Goal: Task Accomplishment & Management: Complete application form

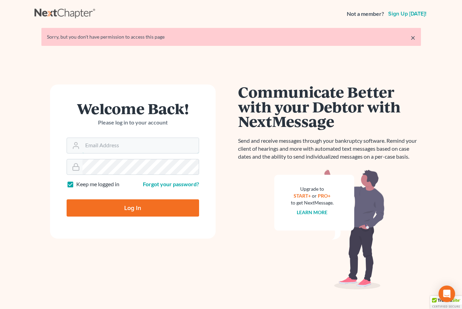
type input "[EMAIL_ADDRESS][DOMAIN_NAME]"
click at [116, 207] on input "Log In" at bounding box center [133, 207] width 132 height 17
type input "Thinking..."
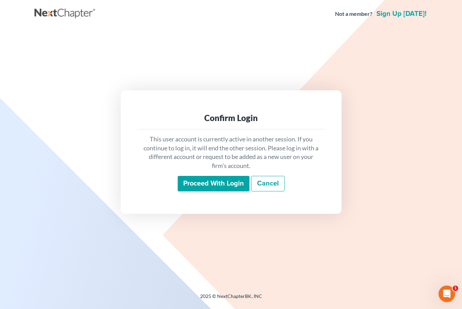
click at [219, 188] on input "Proceed with login" at bounding box center [214, 184] width 72 height 16
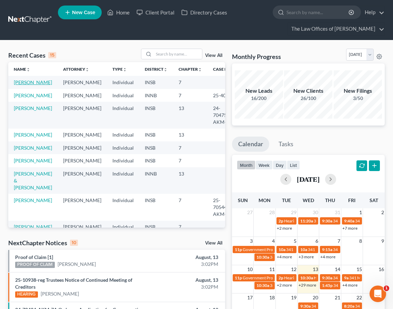
click at [20, 85] on link "[PERSON_NAME]" at bounding box center [33, 82] width 38 height 6
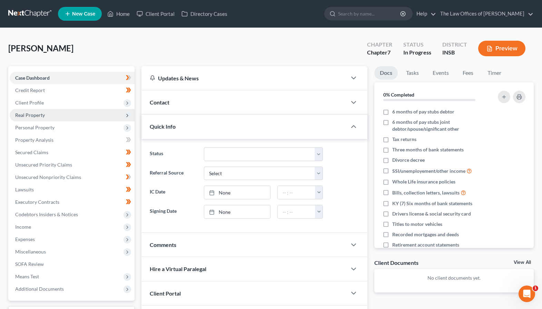
click at [37, 115] on span "Real Property" at bounding box center [30, 115] width 30 height 6
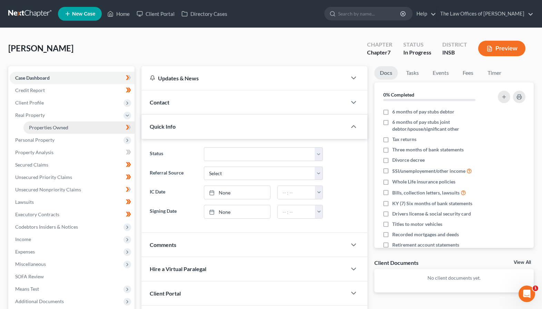
click at [40, 128] on span "Properties Owned" at bounding box center [48, 128] width 39 height 6
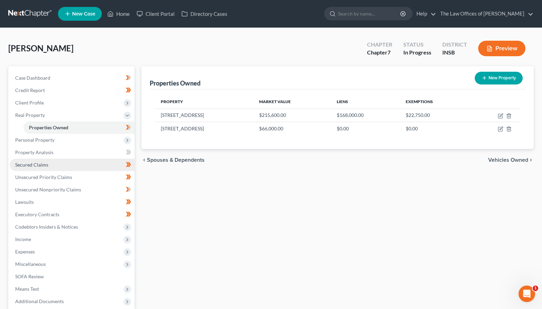
click at [49, 164] on link "Secured Claims" at bounding box center [72, 165] width 125 height 12
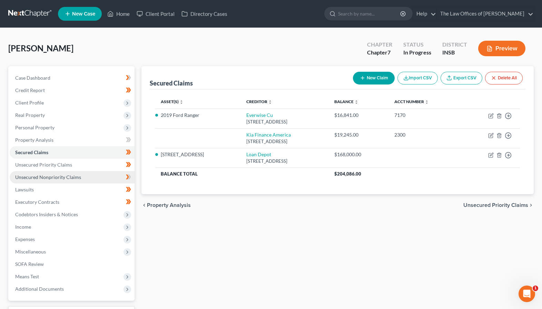
click at [55, 176] on span "Unsecured Nonpriority Claims" at bounding box center [48, 177] width 66 height 6
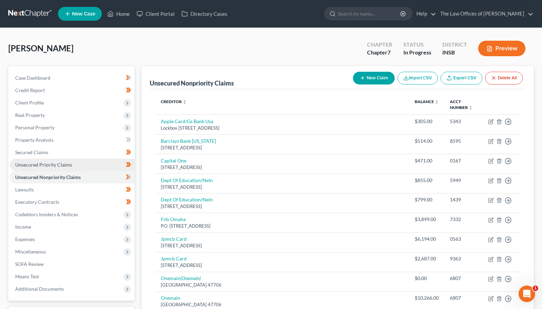
click at [69, 164] on span "Unsecured Priority Claims" at bounding box center [43, 165] width 57 height 6
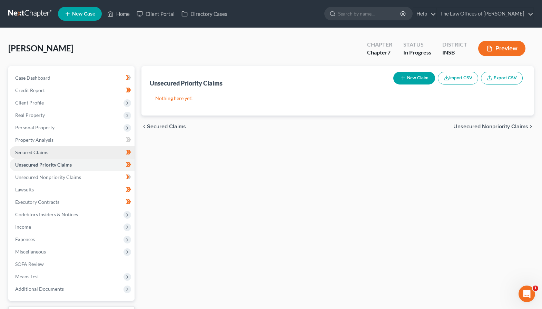
click at [58, 155] on link "Secured Claims" at bounding box center [72, 152] width 125 height 12
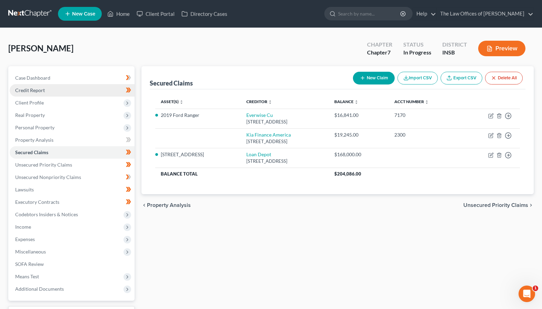
click at [44, 91] on span "Credit Report" at bounding box center [30, 90] width 30 height 6
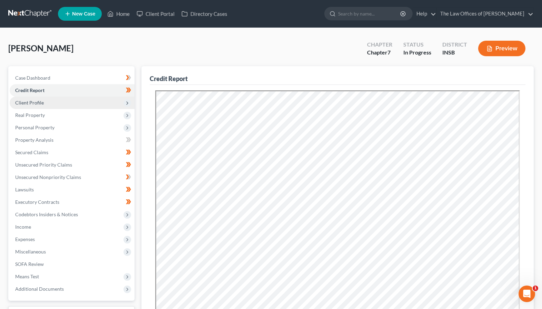
click at [28, 104] on span "Client Profile" at bounding box center [29, 103] width 29 height 6
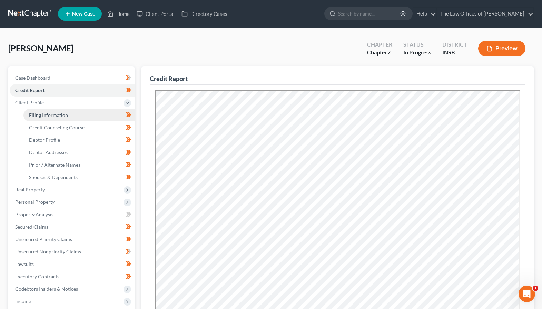
click at [42, 114] on span "Filing Information" at bounding box center [48, 115] width 39 height 6
select select "1"
select select "0"
select select "15"
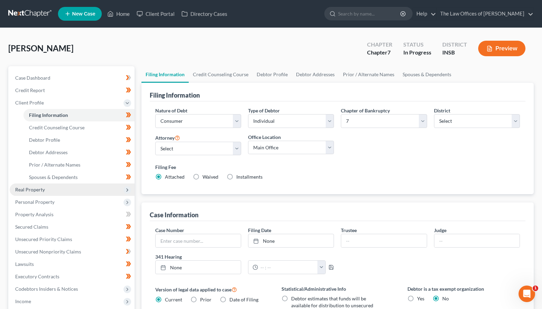
scroll to position [69, 0]
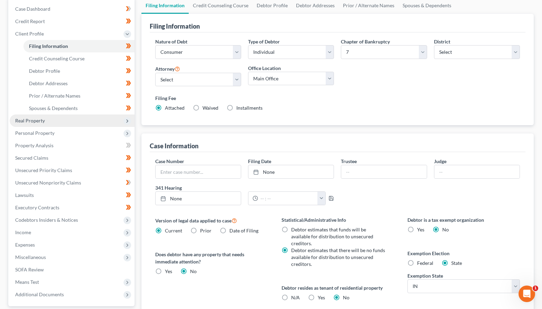
click at [36, 123] on span "Real Property" at bounding box center [30, 121] width 30 height 6
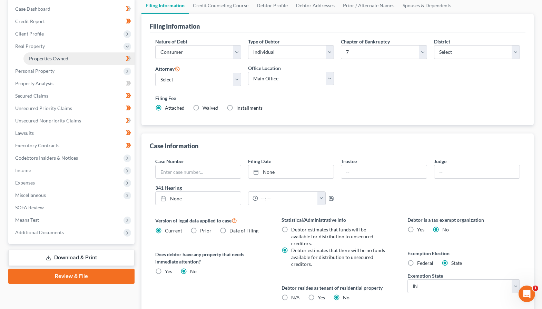
click at [36, 57] on span "Properties Owned" at bounding box center [48, 59] width 39 height 6
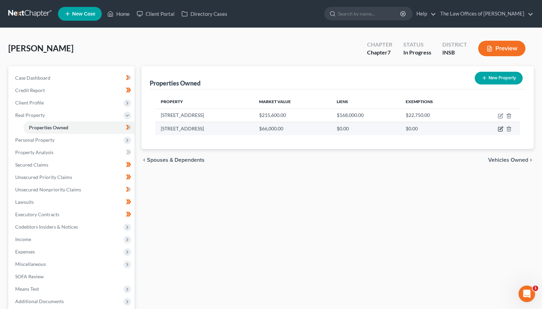
click at [462, 127] on icon "button" at bounding box center [500, 129] width 4 height 4
click at [462, 129] on icon "button" at bounding box center [500, 128] width 3 height 3
select select "15"
select select "0"
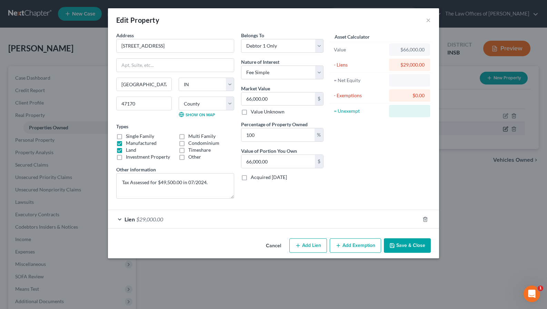
select select "15"
select select "70"
select select "0"
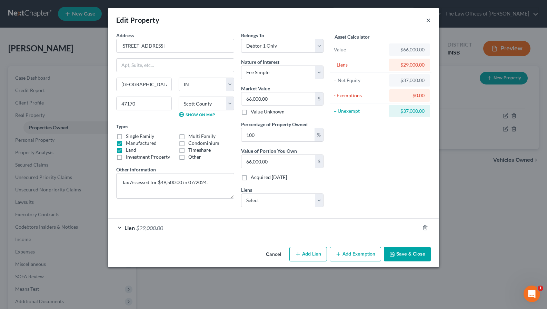
click at [429, 20] on button "×" at bounding box center [428, 20] width 5 height 8
click at [428, 22] on button "×" at bounding box center [428, 20] width 5 height 8
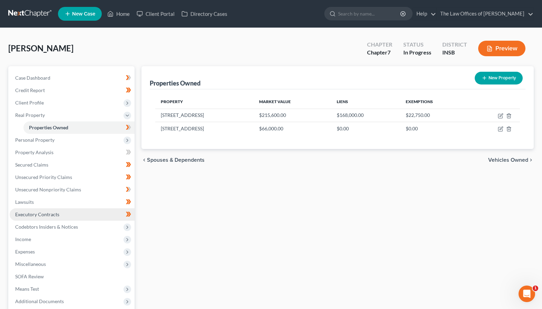
scroll to position [46, 0]
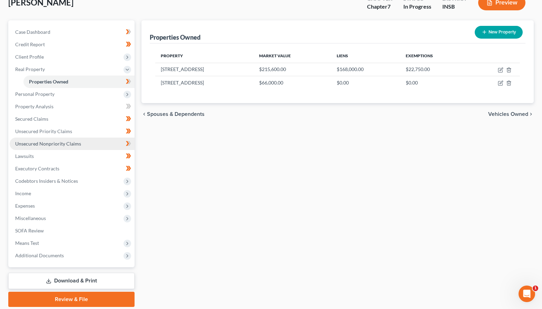
click at [36, 146] on span "Unsecured Nonpriority Claims" at bounding box center [48, 144] width 66 height 6
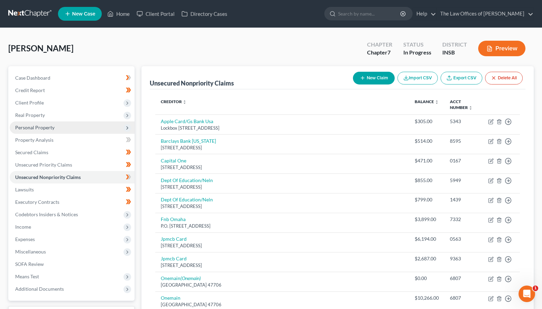
click at [36, 129] on span "Personal Property" at bounding box center [34, 128] width 39 height 6
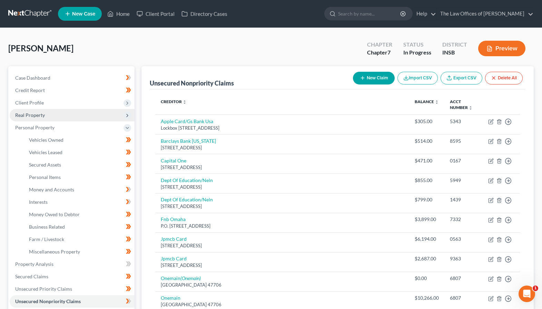
click at [39, 120] on span "Real Property" at bounding box center [72, 115] width 125 height 12
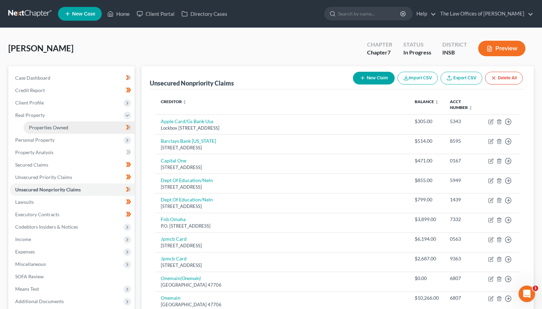
click at [39, 127] on span "Properties Owned" at bounding box center [48, 128] width 39 height 6
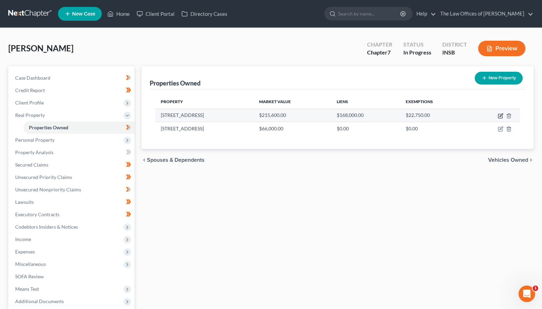
click at [462, 116] on icon "button" at bounding box center [500, 114] width 3 height 3
select select "15"
select select "70"
select select "3"
select select "6"
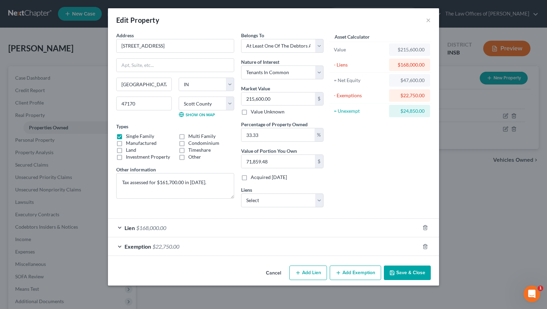
click at [212, 246] on div "Exemption $22,750.00" at bounding box center [264, 246] width 312 height 18
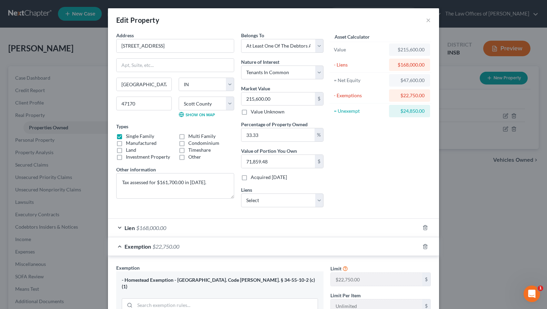
scroll to position [138, 0]
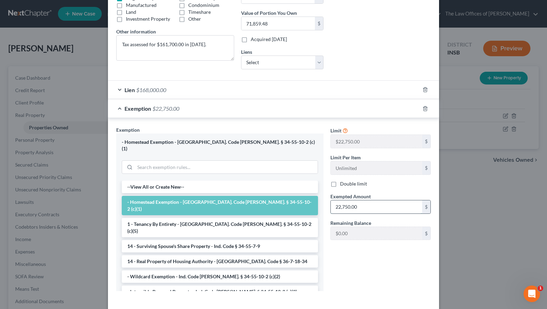
click at [361, 205] on input "22,750.00" at bounding box center [376, 206] width 91 height 13
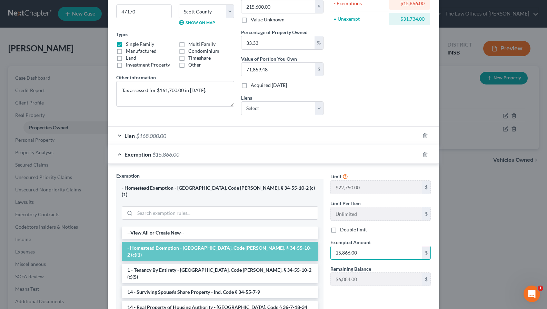
scroll to position [69, 0]
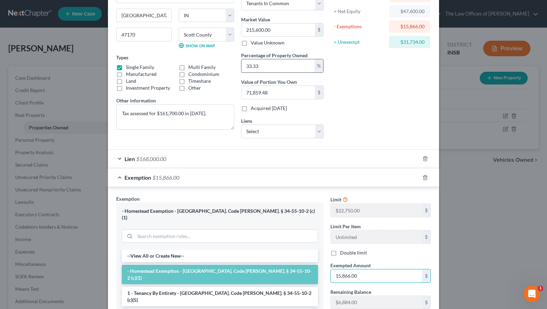
type input "15,866.00"
drag, startPoint x: 275, startPoint y: 65, endPoint x: 221, endPoint y: 67, distance: 54.2
click at [221, 67] on div "Address * 2376 E Radio Tower Rd Scottsburg State AL AK AR AZ CA CO CT DE DC FL …" at bounding box center [220, 53] width 214 height 181
type input "1"
type input "2,156.00"
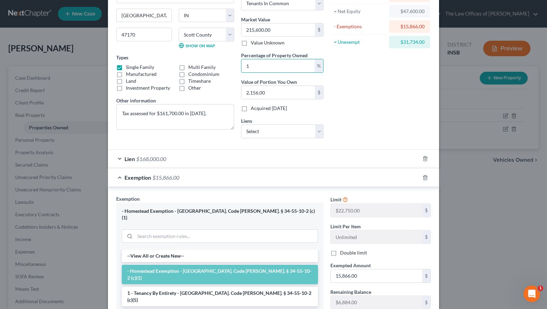
type input "10"
type input "21,560.00"
type input "100"
type input "215,600.00"
type input "100"
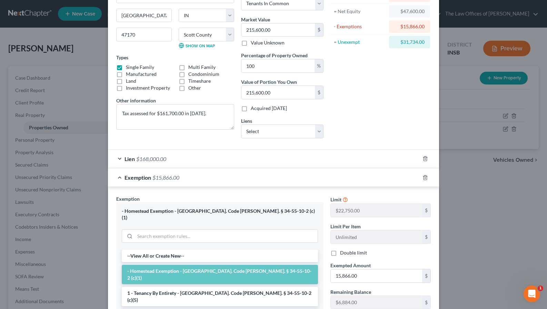
click at [391, 88] on div "Asset Calculator Value $215,600.00 - Liens $168,000.00 = Net Equity $47,600.00 …" at bounding box center [380, 53] width 107 height 181
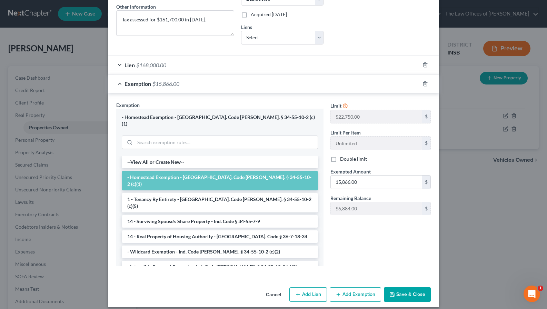
click at [401, 291] on button "Save & Close" at bounding box center [407, 294] width 47 height 14
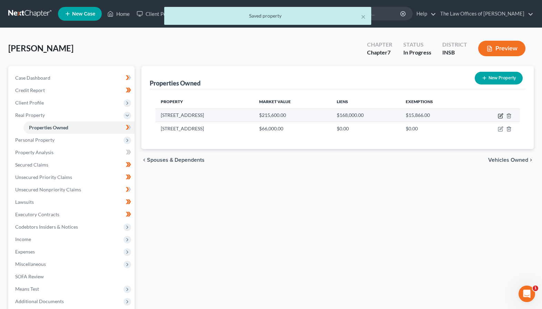
click at [462, 115] on icon "button" at bounding box center [501, 116] width 6 height 6
select select "15"
select select "70"
select select "3"
select select "6"
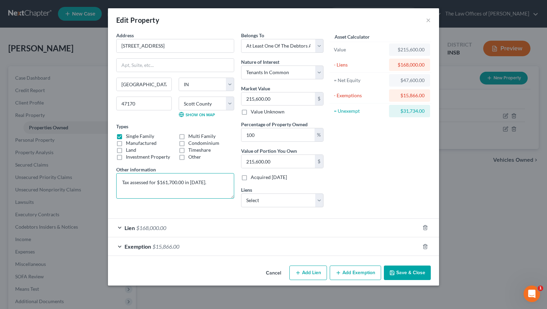
click at [218, 179] on textarea "Tax assessed for $161,700.00 in 2025." at bounding box center [175, 186] width 118 height 26
drag, startPoint x: 367, startPoint y: 124, endPoint x: 385, endPoint y: 117, distance: 19.7
click at [367, 124] on div "Asset Calculator Value $215,600.00 - Liens $168,000.00 = Net Equity $47,600.00 …" at bounding box center [380, 122] width 107 height 181
drag, startPoint x: 402, startPoint y: 111, endPoint x: 425, endPoint y: 111, distance: 23.1
click at [425, 111] on div "$31,734.00" at bounding box center [409, 111] width 41 height 12
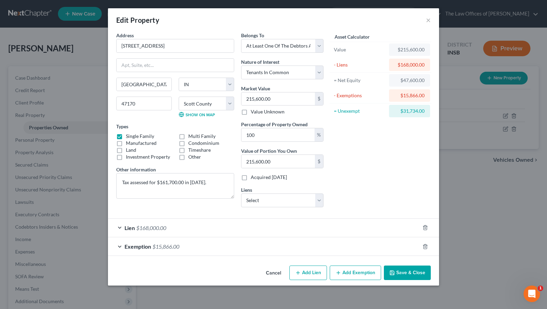
click at [378, 123] on div "Asset Calculator Value $215,600.00 - Liens $168,000.00 = Net Equity $47,600.00 …" at bounding box center [380, 122] width 107 height 181
drag, startPoint x: 407, startPoint y: 108, endPoint x: 427, endPoint y: 108, distance: 20.0
click at [427, 108] on div "$31,734.00" at bounding box center [409, 111] width 41 height 12
drag, startPoint x: 401, startPoint y: 132, endPoint x: 391, endPoint y: 132, distance: 10.0
click at [401, 132] on div "Asset Calculator Value $215,600.00 - Liens $168,000.00 = Net Equity $47,600.00 …" at bounding box center [380, 122] width 107 height 181
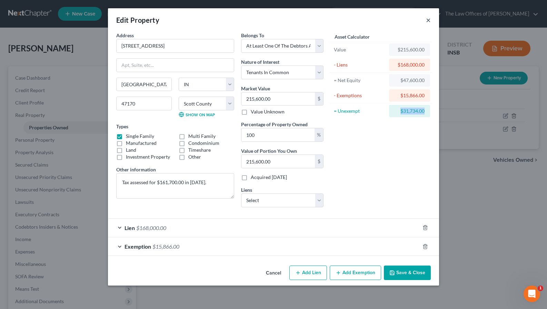
click at [429, 20] on button "×" at bounding box center [428, 20] width 5 height 8
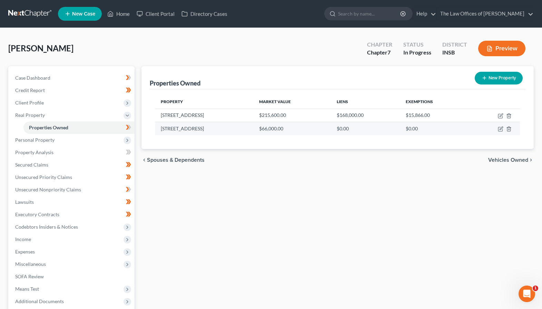
click at [462, 132] on td at bounding box center [495, 128] width 50 height 13
click at [462, 128] on icon "button" at bounding box center [501, 129] width 6 height 6
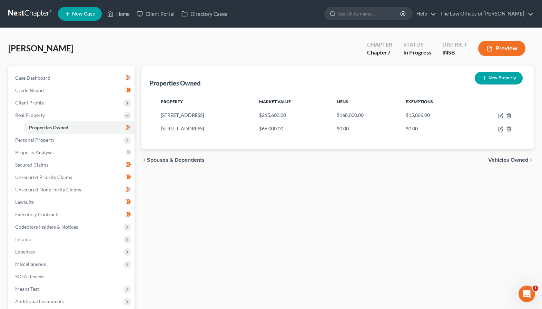
select select "15"
select select "70"
select select "0"
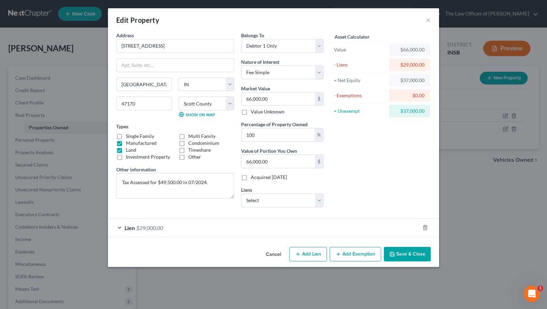
click at [347, 257] on button "Add Exemption" at bounding box center [355, 254] width 51 height 14
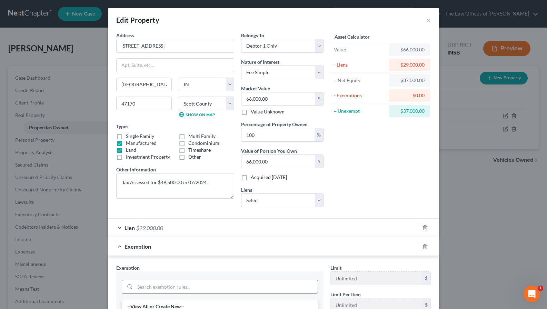
scroll to position [138, 0]
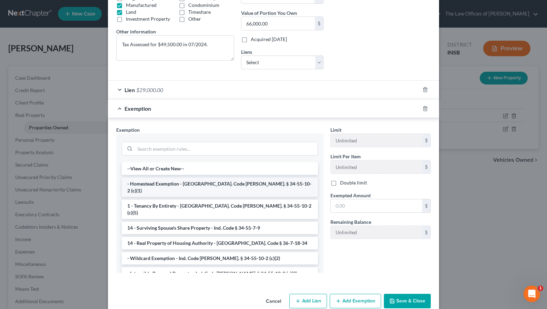
click at [205, 183] on li "- Homestead Exemption - Ind. Code Ann. § 34-55-10-2 (c)(1)" at bounding box center [220, 187] width 196 height 19
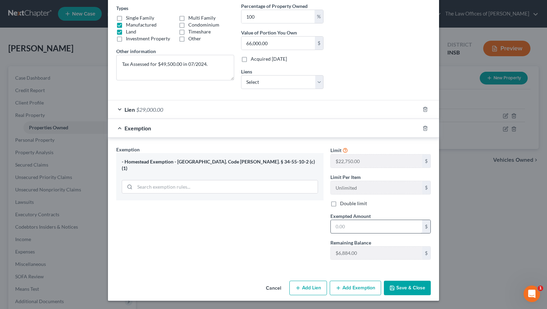
scroll to position [95, 0]
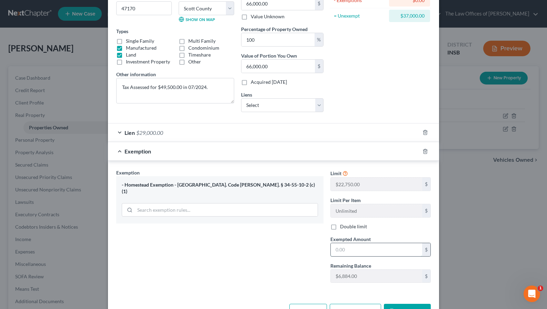
drag, startPoint x: 345, startPoint y: 252, endPoint x: 343, endPoint y: 245, distance: 7.0
click at [344, 251] on input "text" at bounding box center [376, 249] width 91 height 13
type input "6"
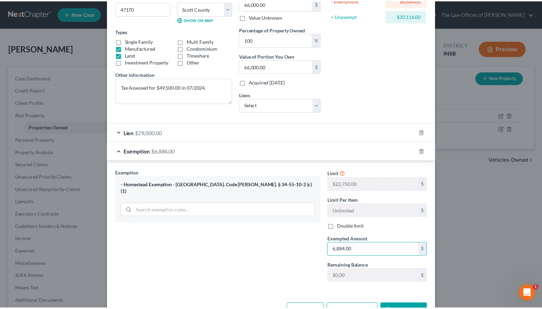
scroll to position [118, 0]
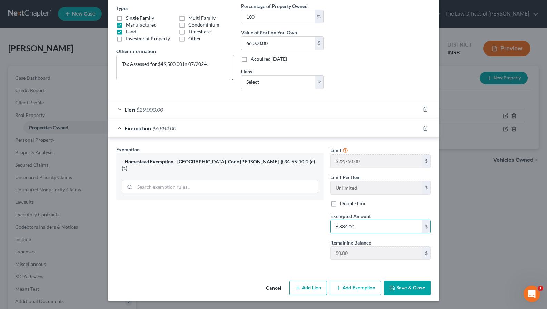
type input "6,884.00"
click at [400, 285] on button "Save & Close" at bounding box center [407, 288] width 47 height 14
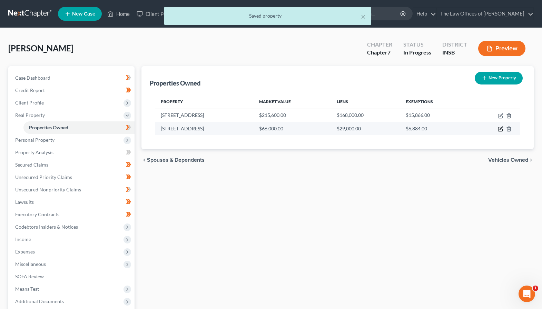
click at [462, 131] on icon "button" at bounding box center [501, 129] width 6 height 6
select select "15"
select select "70"
select select "0"
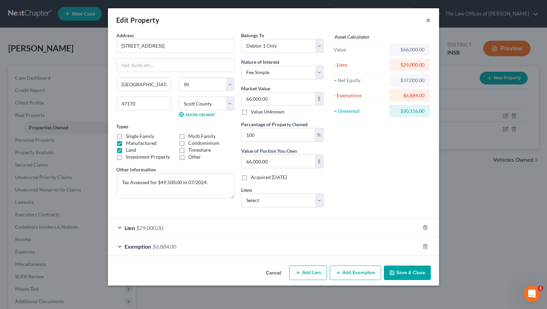
click at [429, 18] on button "×" at bounding box center [428, 20] width 5 height 8
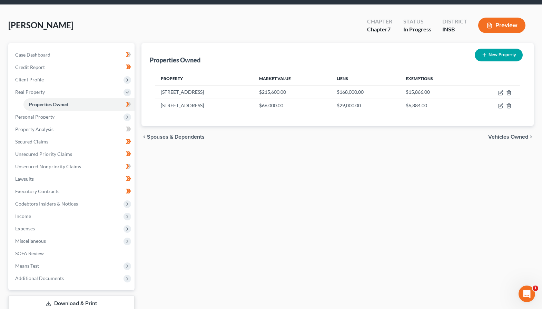
scroll to position [46, 0]
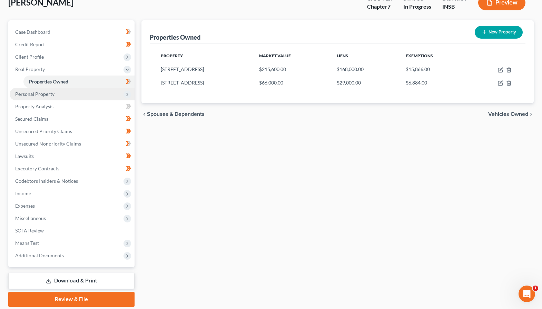
click at [44, 98] on span "Personal Property" at bounding box center [72, 94] width 125 height 12
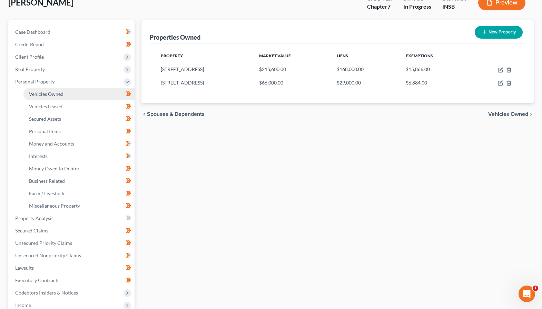
click at [46, 93] on span "Vehicles Owned" at bounding box center [46, 94] width 34 height 6
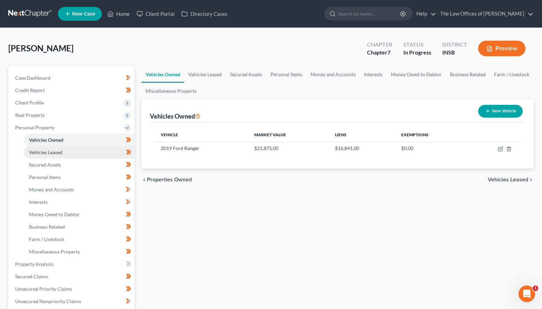
click at [51, 155] on span "Vehicles Leased" at bounding box center [45, 152] width 33 height 6
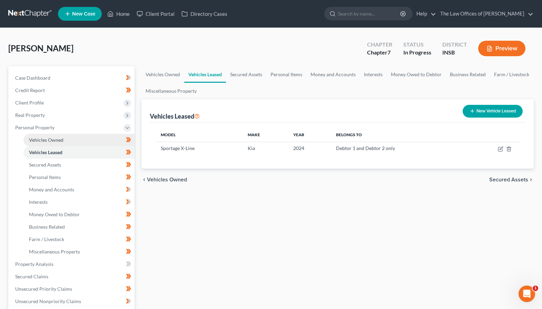
click at [72, 139] on link "Vehicles Owned" at bounding box center [78, 140] width 111 height 12
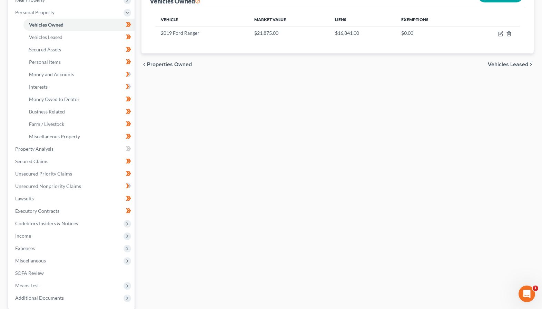
scroll to position [161, 0]
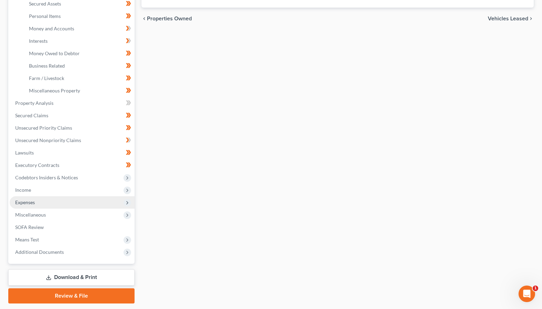
click at [30, 206] on span "Expenses" at bounding box center [72, 202] width 125 height 12
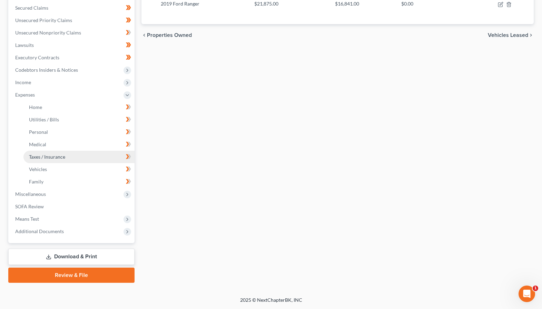
scroll to position [145, 0]
click at [47, 117] on span "Utilities / Bills" at bounding box center [44, 120] width 30 height 6
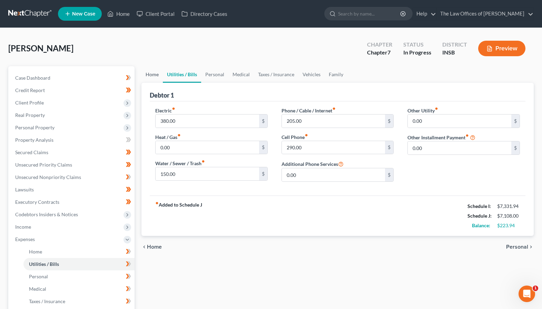
click at [148, 74] on link "Home" at bounding box center [151, 74] width 21 height 17
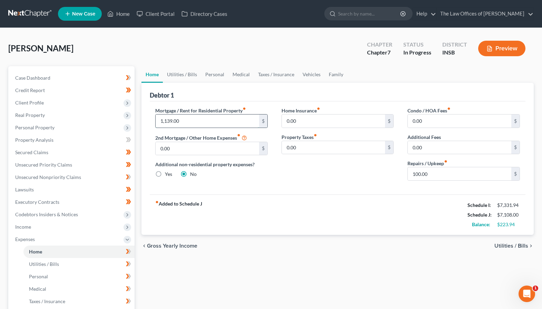
click at [180, 122] on input "1,139.00" at bounding box center [207, 121] width 103 height 13
click at [312, 77] on link "Vehicles" at bounding box center [311, 74] width 26 height 17
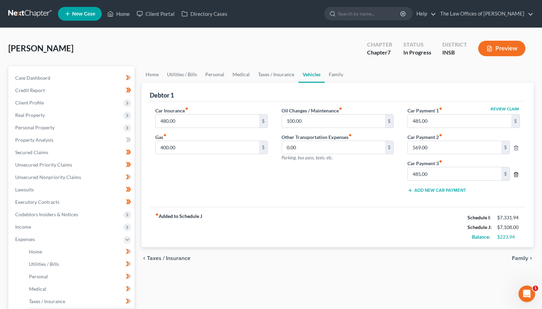
click at [462, 175] on icon "button" at bounding box center [516, 175] width 6 height 6
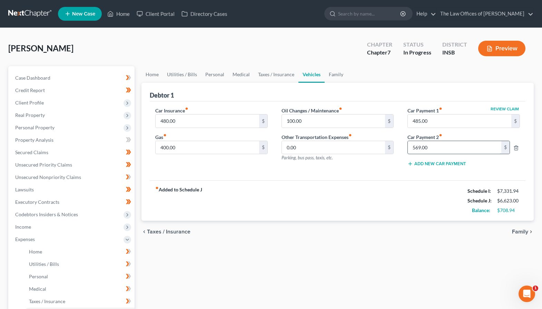
click at [462, 149] on input "569.00" at bounding box center [454, 147] width 93 height 13
click at [454, 123] on input "485.00" at bounding box center [459, 121] width 103 height 13
click at [382, 200] on div "fiber_manual_record Added to Schedule J Schedule I: $7,331.94 Schedule J: $6,62…" at bounding box center [338, 200] width 376 height 40
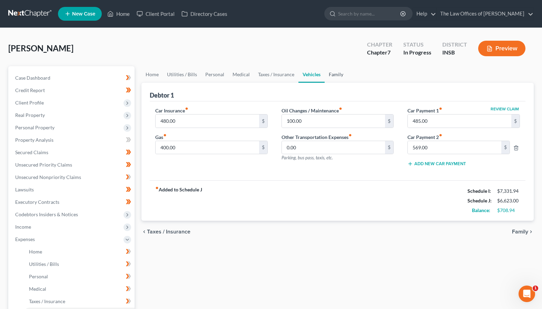
click at [328, 77] on link "Family" at bounding box center [336, 74] width 23 height 17
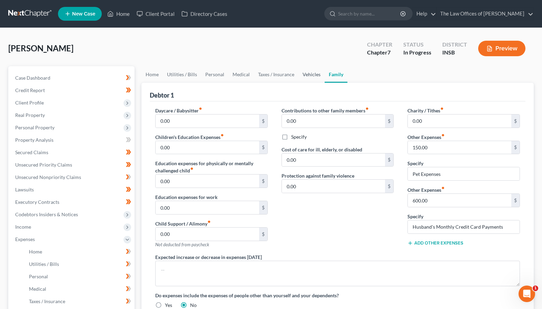
click at [308, 76] on link "Vehicles" at bounding box center [311, 74] width 26 height 17
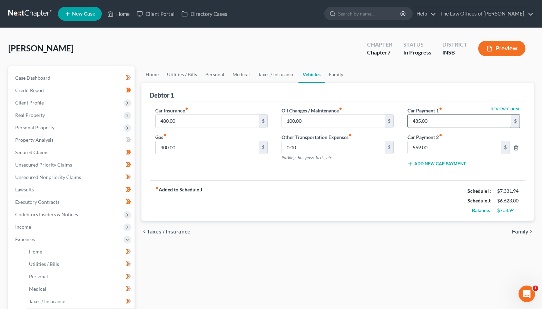
click at [440, 121] on input "485.00" at bounding box center [459, 121] width 103 height 13
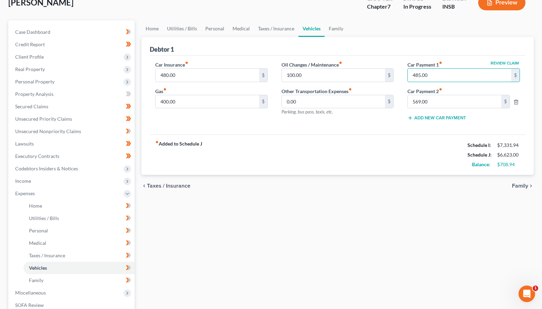
scroll to position [115, 0]
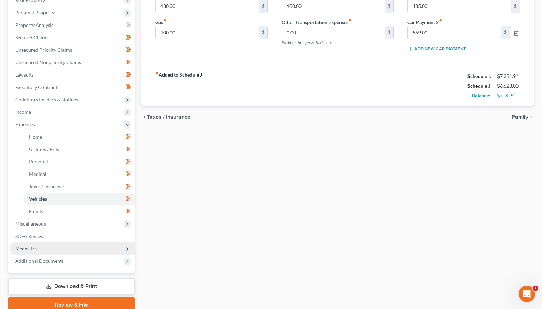
click at [24, 250] on span "Means Test" at bounding box center [27, 249] width 24 height 6
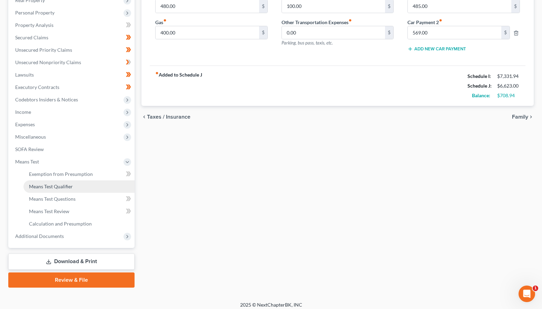
click at [49, 189] on span "Means Test Qualifier" at bounding box center [51, 187] width 44 height 6
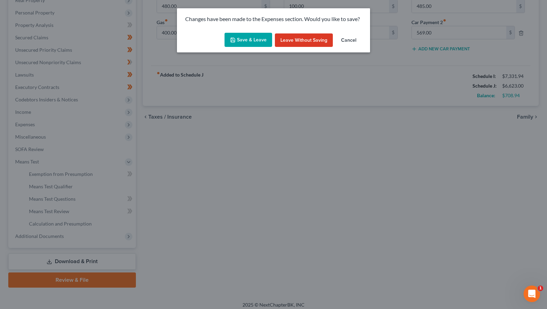
click at [243, 36] on button "Save & Leave" at bounding box center [249, 40] width 48 height 14
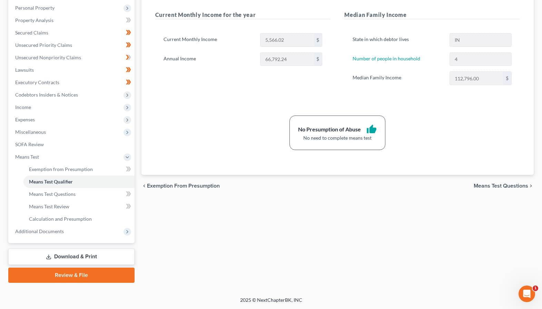
scroll to position [28, 0]
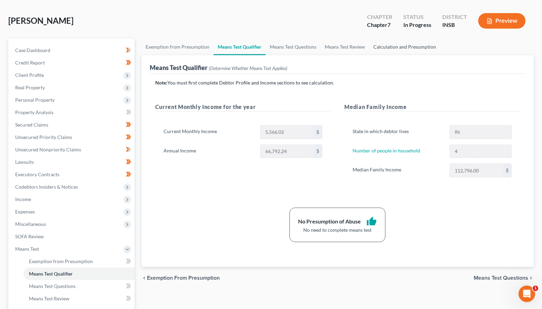
click at [387, 50] on link "Calculation and Presumption" at bounding box center [404, 47] width 71 height 17
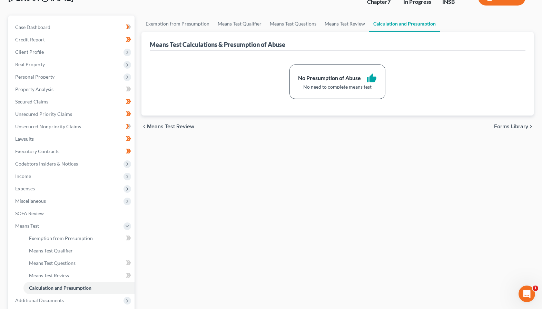
scroll to position [74, 0]
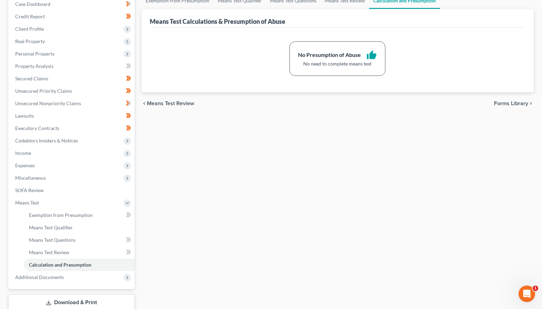
click at [199, 163] on div "Exemption from Presumption Means Test Qualifier Means Test Questions Means Test…" at bounding box center [337, 160] width 399 height 336
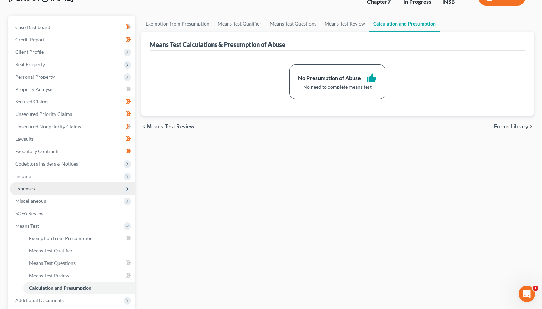
click at [34, 192] on span "Expenses" at bounding box center [72, 188] width 125 height 12
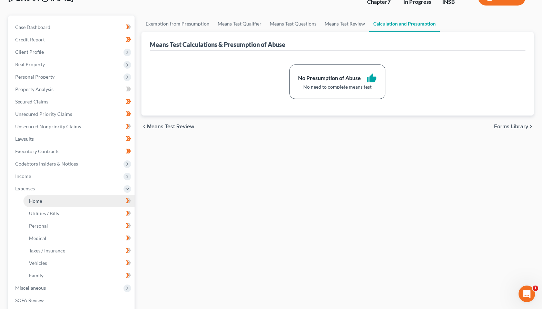
click at [34, 199] on span "Home" at bounding box center [35, 201] width 13 height 6
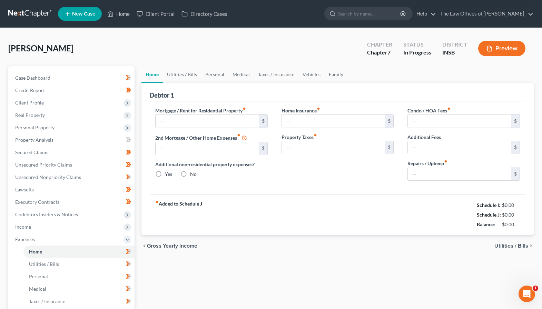
type input "1,139.00"
type input "0.00"
radio input "true"
type input "0.00"
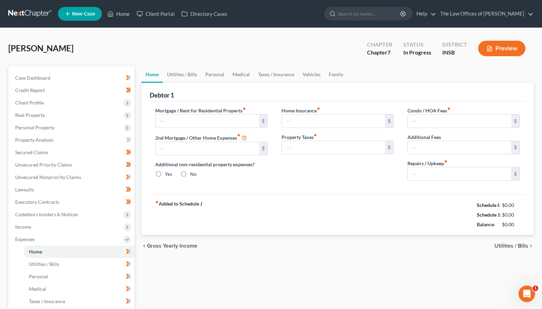
type input "0.00"
type input "100.00"
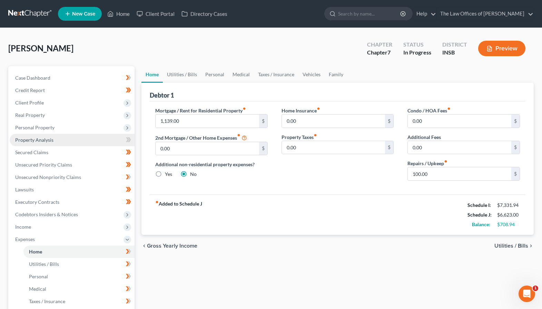
click at [58, 142] on link "Property Analysis" at bounding box center [72, 140] width 125 height 12
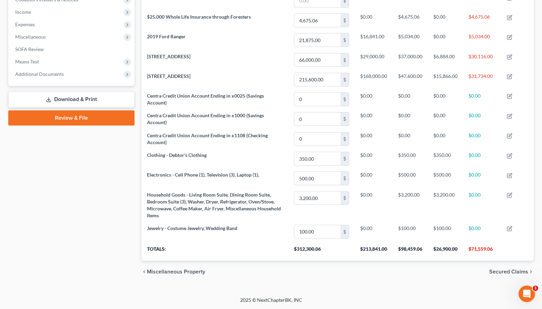
scroll to position [8, 0]
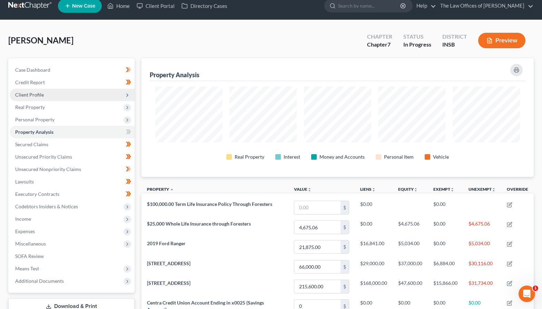
click at [39, 99] on span "Client Profile" at bounding box center [72, 95] width 125 height 12
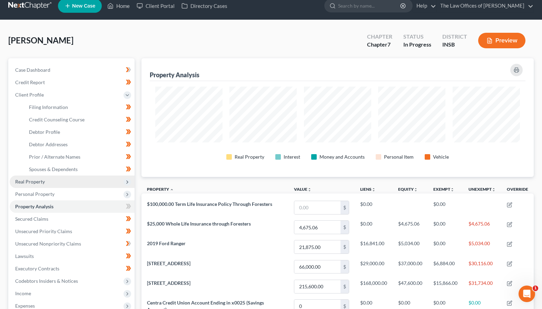
click at [34, 181] on span "Real Property" at bounding box center [30, 182] width 30 height 6
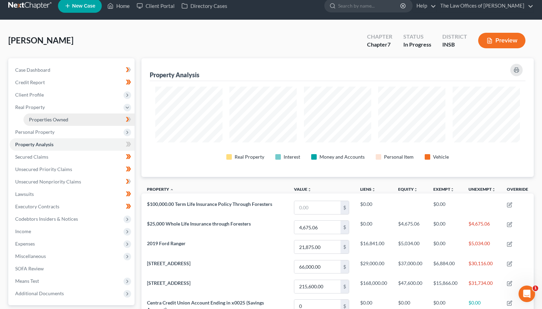
click at [49, 123] on link "Properties Owned" at bounding box center [78, 119] width 111 height 12
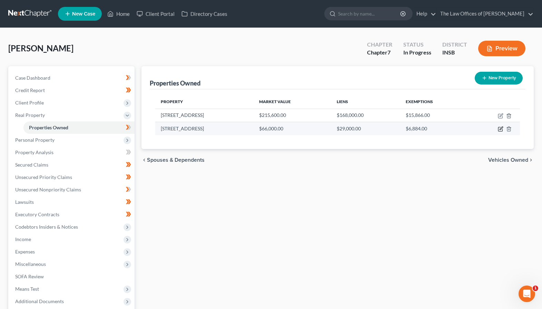
click at [462, 129] on icon "button" at bounding box center [501, 129] width 6 height 6
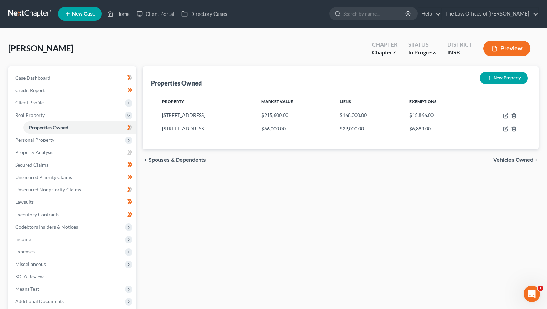
select select "15"
select select "70"
select select "0"
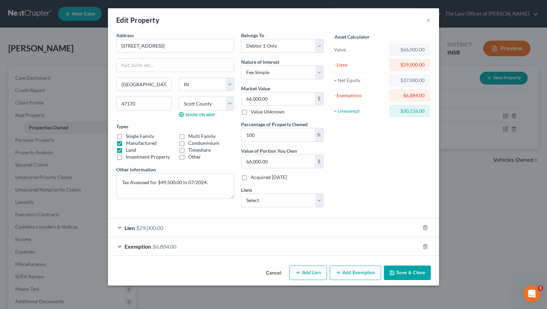
click at [264, 228] on div "Lien $29,000.00" at bounding box center [264, 228] width 312 height 18
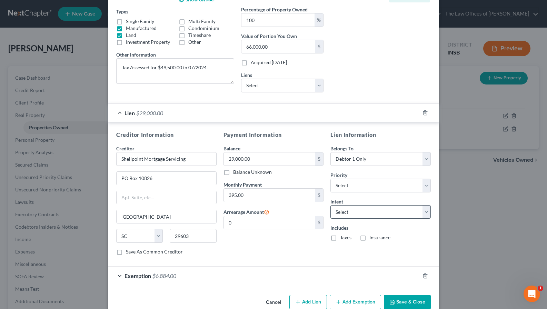
scroll to position [129, 0]
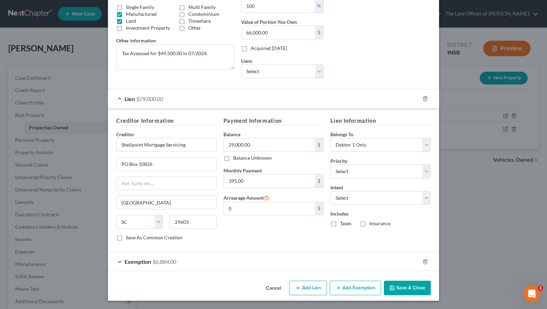
click at [403, 287] on button "Save & Close" at bounding box center [407, 288] width 47 height 14
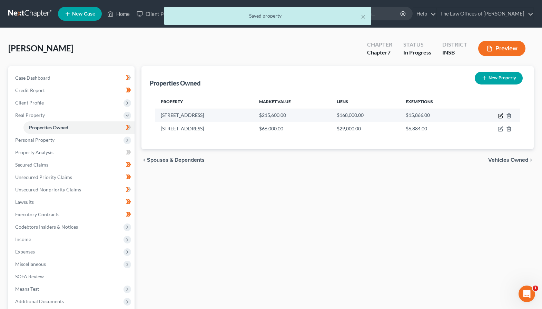
click at [462, 115] on icon "button" at bounding box center [500, 116] width 4 height 4
select select "15"
select select "70"
select select "3"
select select "6"
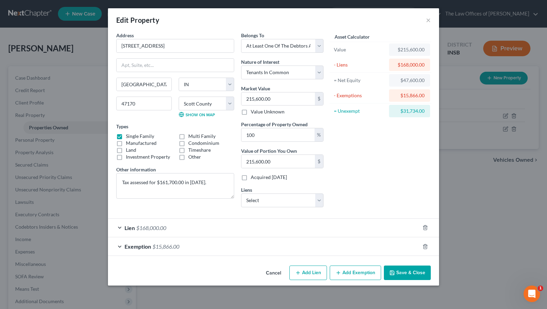
click at [232, 227] on div "Lien $168,000.00" at bounding box center [264, 228] width 312 height 18
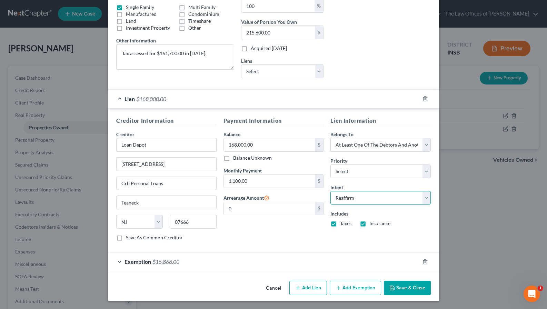
click at [359, 199] on select "Select Surrender Redeem Reaffirm Avoid Other" at bounding box center [380, 198] width 100 height 14
select select "4"
click at [330, 191] on select "Select Surrender Redeem Reaffirm Avoid Other" at bounding box center [380, 198] width 100 height 14
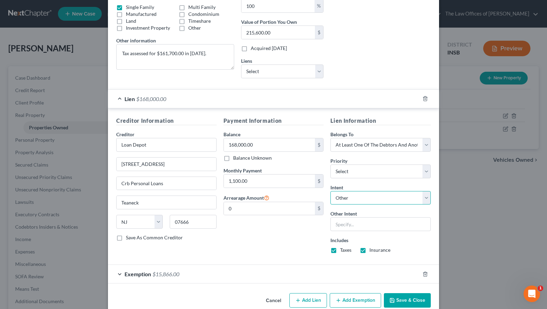
click at [355, 197] on select "Select Surrender Redeem Reaffirm Avoid Other" at bounding box center [380, 198] width 100 height 14
select select
click at [330, 191] on select "Select Surrender Redeem Reaffirm Avoid Other" at bounding box center [380, 198] width 100 height 14
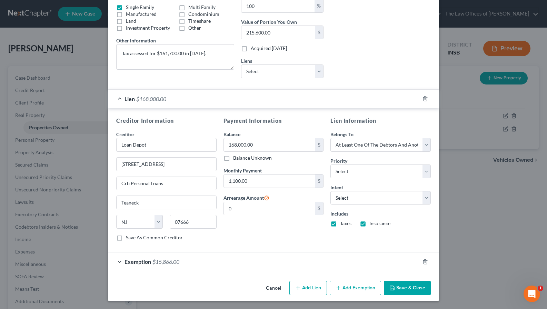
click at [288, 234] on div "Payment Information Balance 168,000.00 $ Balance Unknown Balance Undetermined 1…" at bounding box center [273, 182] width 107 height 130
click at [393, 285] on button "Save & Close" at bounding box center [407, 288] width 47 height 14
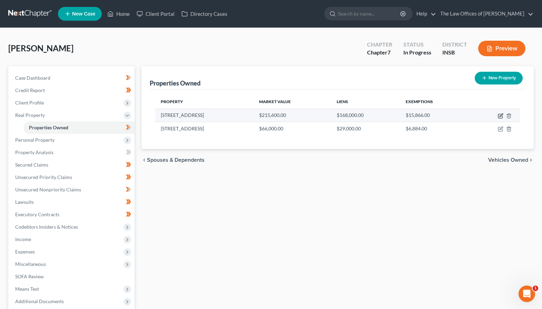
click at [462, 117] on icon "button" at bounding box center [501, 116] width 6 height 6
select select "15"
select select "70"
select select "3"
select select "6"
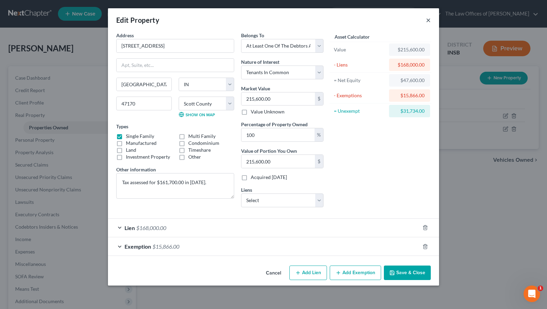
click at [427, 20] on button "×" at bounding box center [428, 20] width 5 height 8
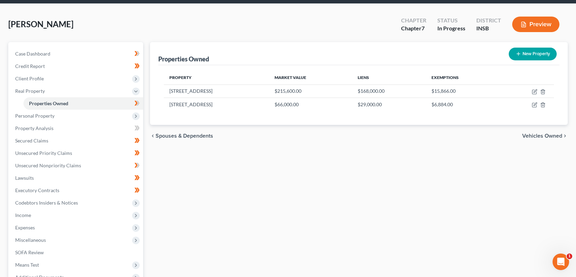
scroll to position [0, 0]
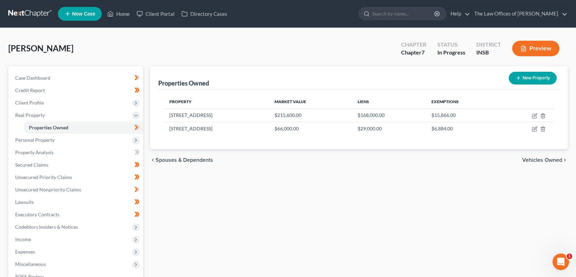
click at [31, 13] on link at bounding box center [30, 14] width 44 height 12
